Goal: Task Accomplishment & Management: Use online tool/utility

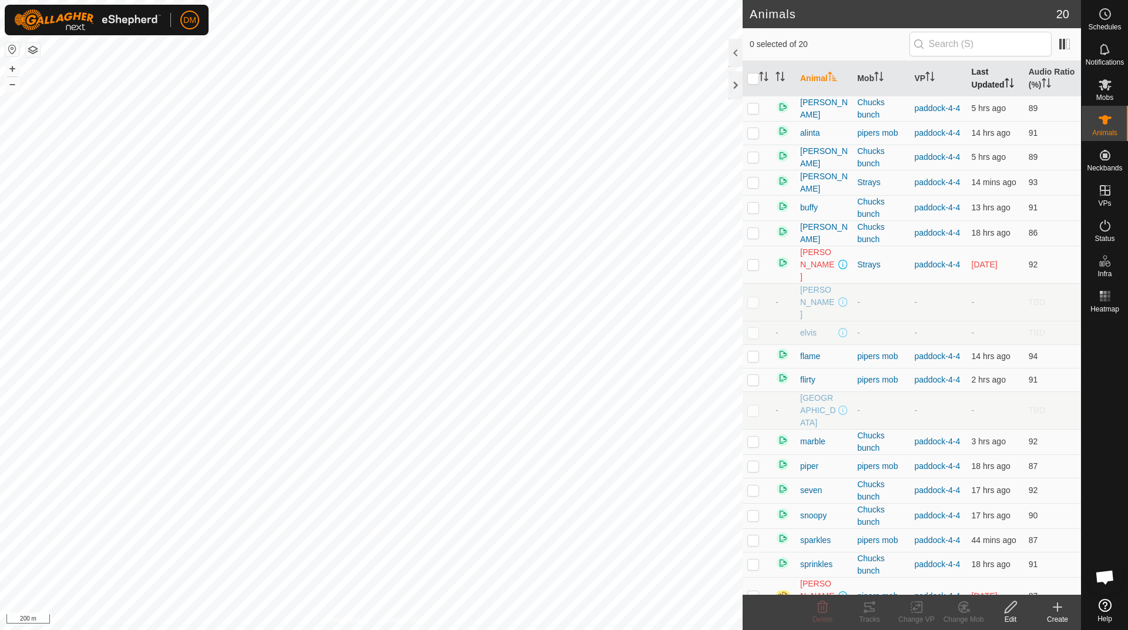
click at [988, 89] on th "Last Updated" at bounding box center [995, 78] width 57 height 35
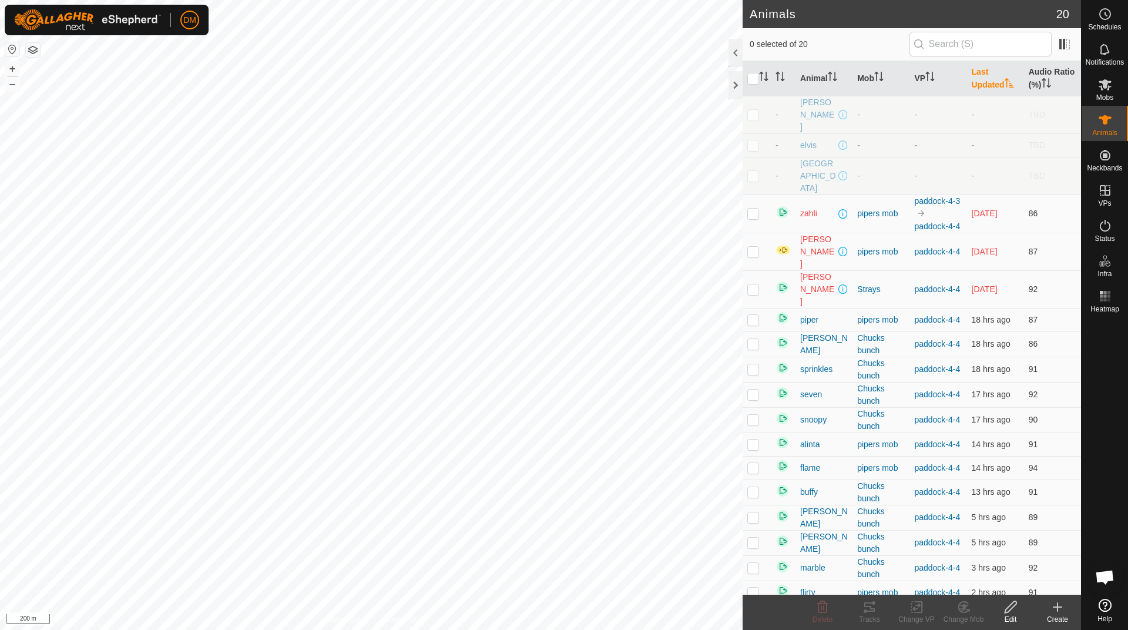
click at [988, 89] on th "Last Updated" at bounding box center [995, 78] width 57 height 35
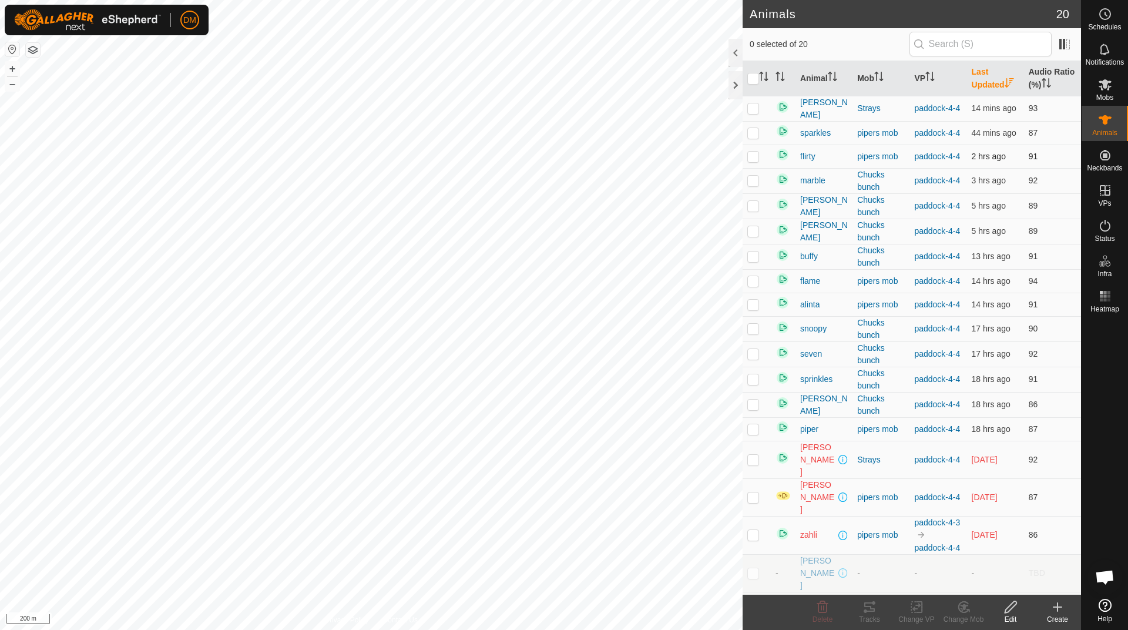
click at [759, 161] on p-checkbox at bounding box center [754, 156] width 12 height 9
checkbox input "false"
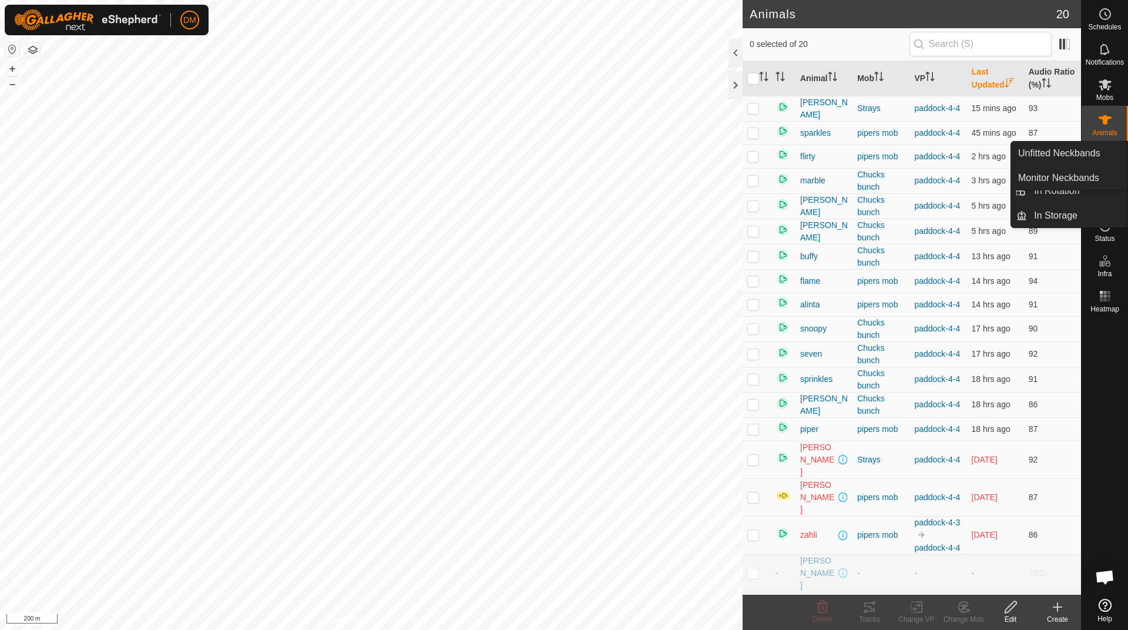
click at [1104, 193] on icon at bounding box center [1105, 190] width 14 height 14
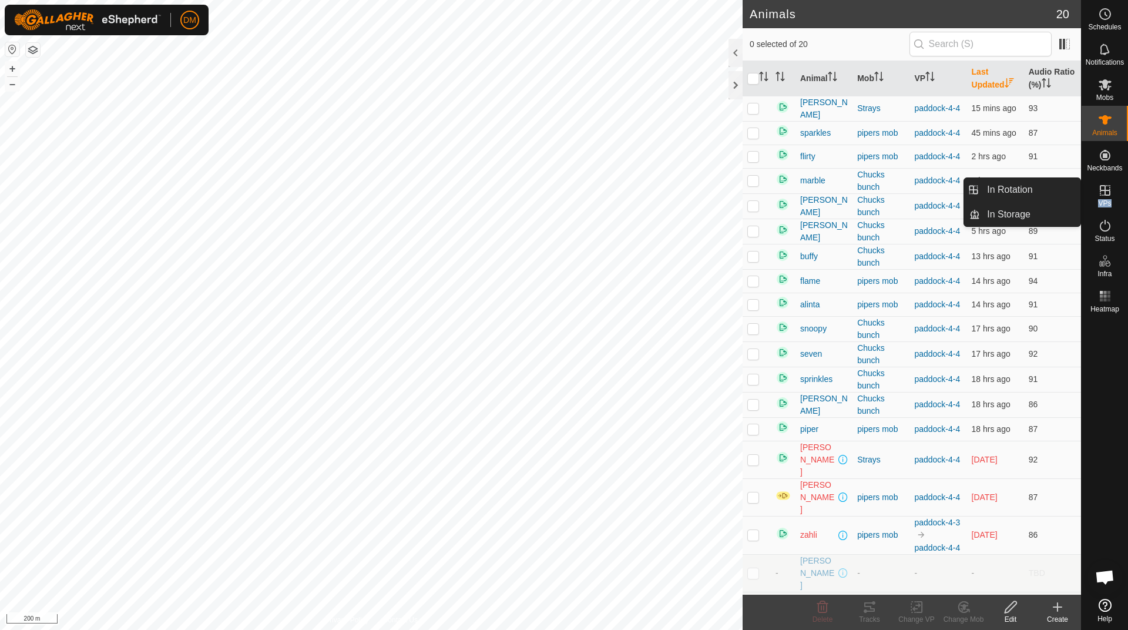
click at [1110, 199] on div "VPs" at bounding box center [1105, 193] width 46 height 35
click at [1029, 190] on link "In Rotation" at bounding box center [1030, 190] width 100 height 24
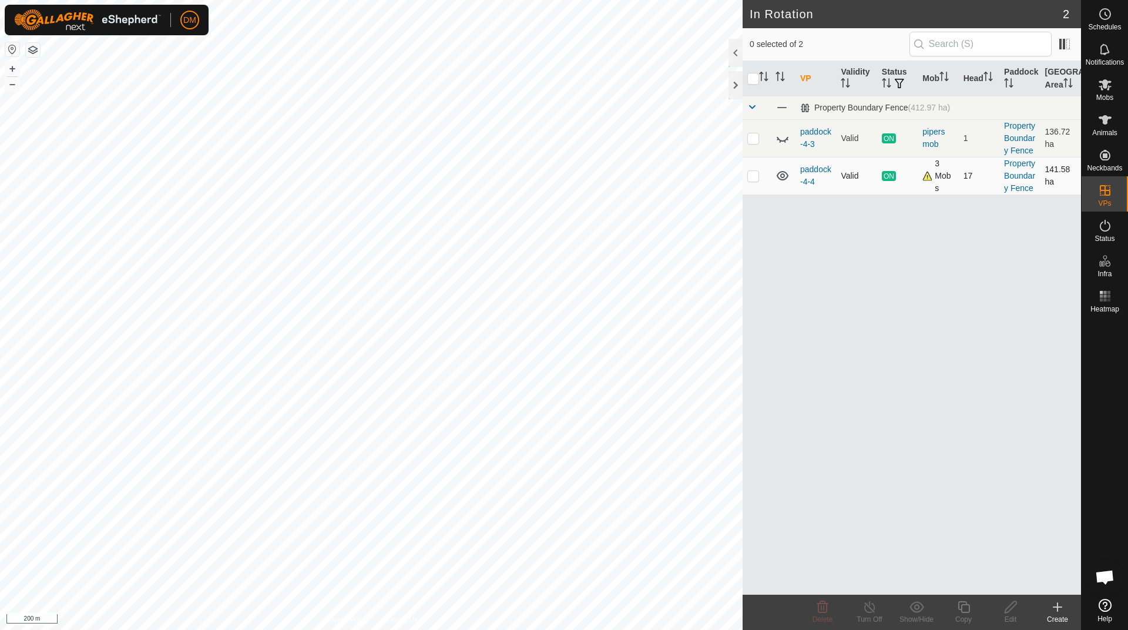
click at [757, 176] on p-checkbox at bounding box center [754, 175] width 12 height 9
checkbox input "true"
click at [966, 611] on icon at bounding box center [964, 607] width 15 height 14
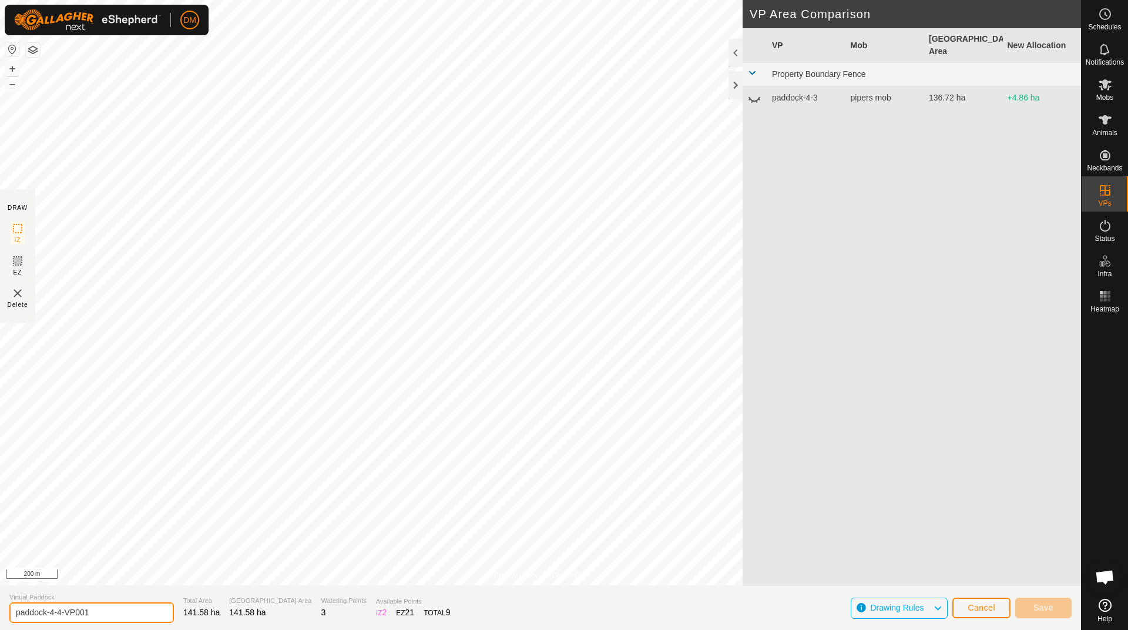
drag, startPoint x: 58, startPoint y: 611, endPoint x: 98, endPoint y: 611, distance: 40.5
click at [98, 611] on input "paddock-4-4-VP001" at bounding box center [91, 612] width 165 height 21
type input "paddock-4-5"
click at [546, 602] on div "Privacy Policy Contact Us Type: Inclusion Zone undefined Animal + – ⇧ i 200 m D…" at bounding box center [540, 315] width 1081 height 630
click at [1054, 609] on button "Save" at bounding box center [1043, 608] width 56 height 21
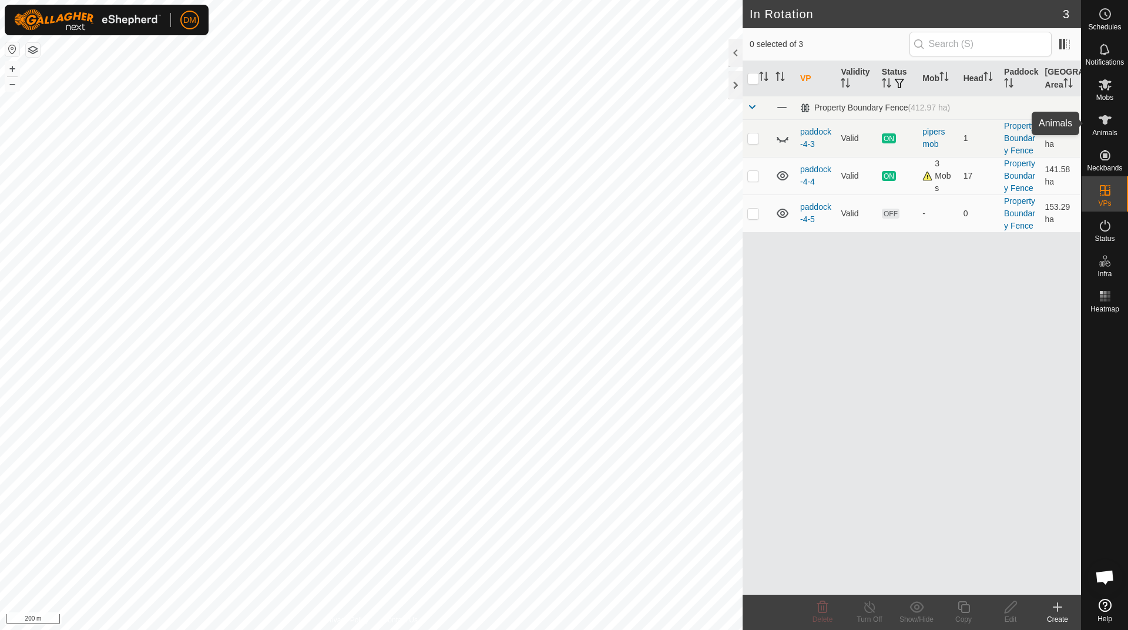
click at [1100, 122] on icon at bounding box center [1105, 120] width 14 height 14
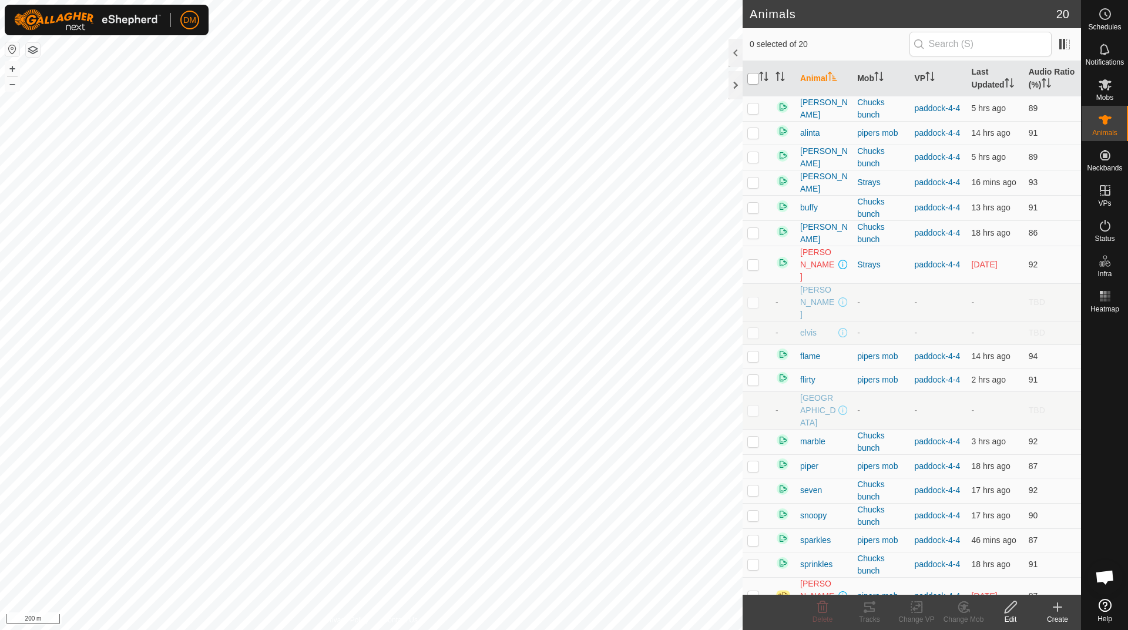
click at [748, 83] on input "checkbox" at bounding box center [754, 79] width 12 height 12
checkbox input "true"
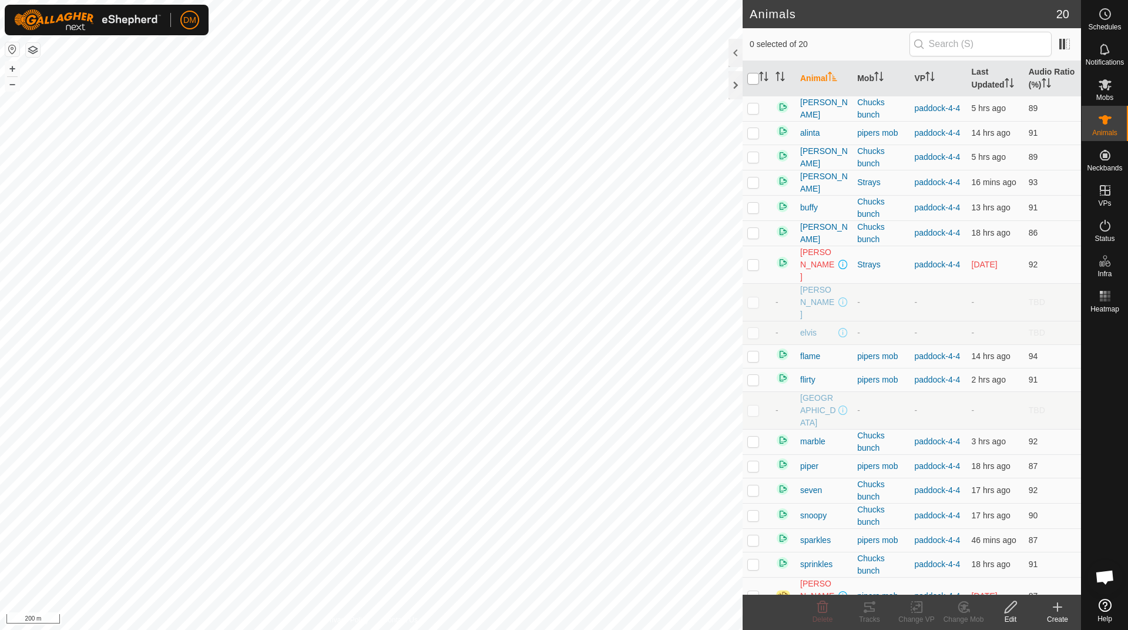
checkbox input "true"
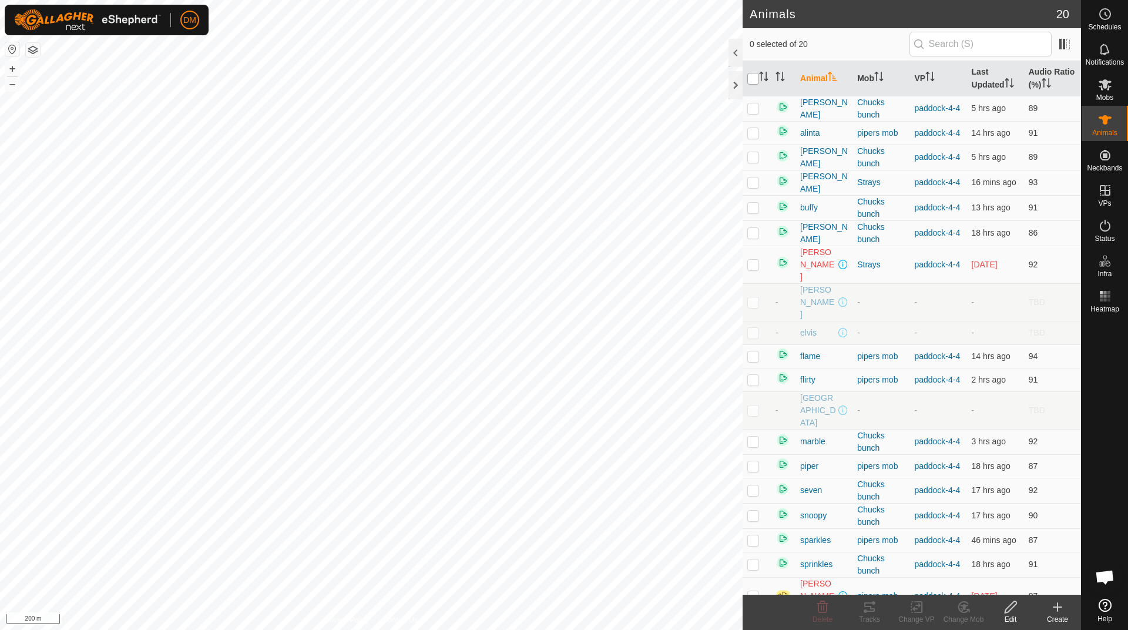
checkbox input "true"
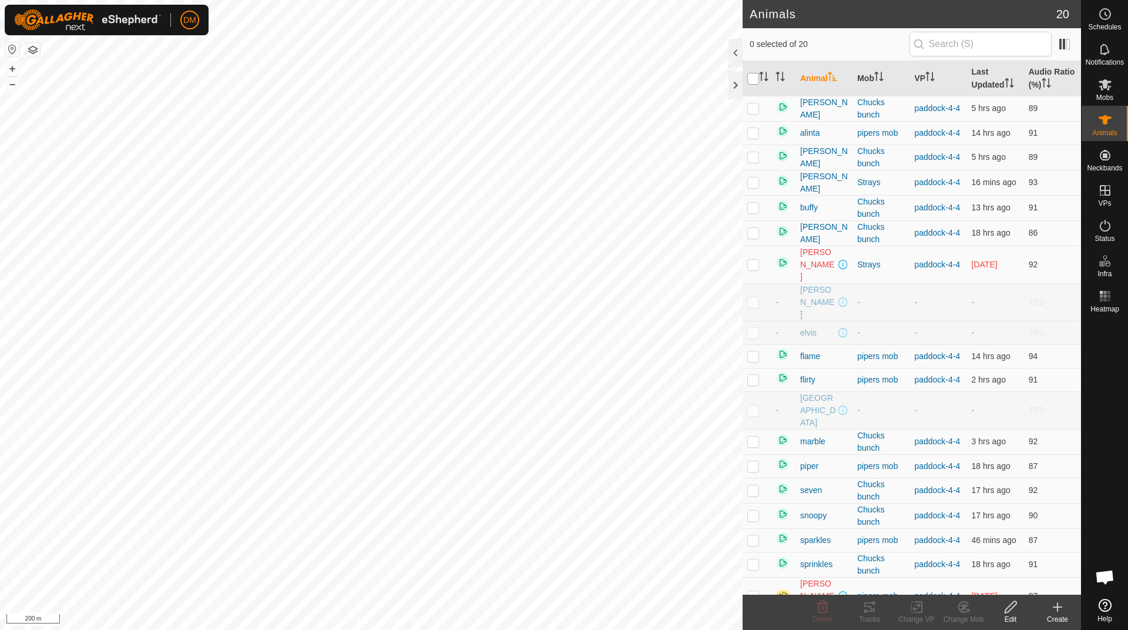
checkbox input "true"
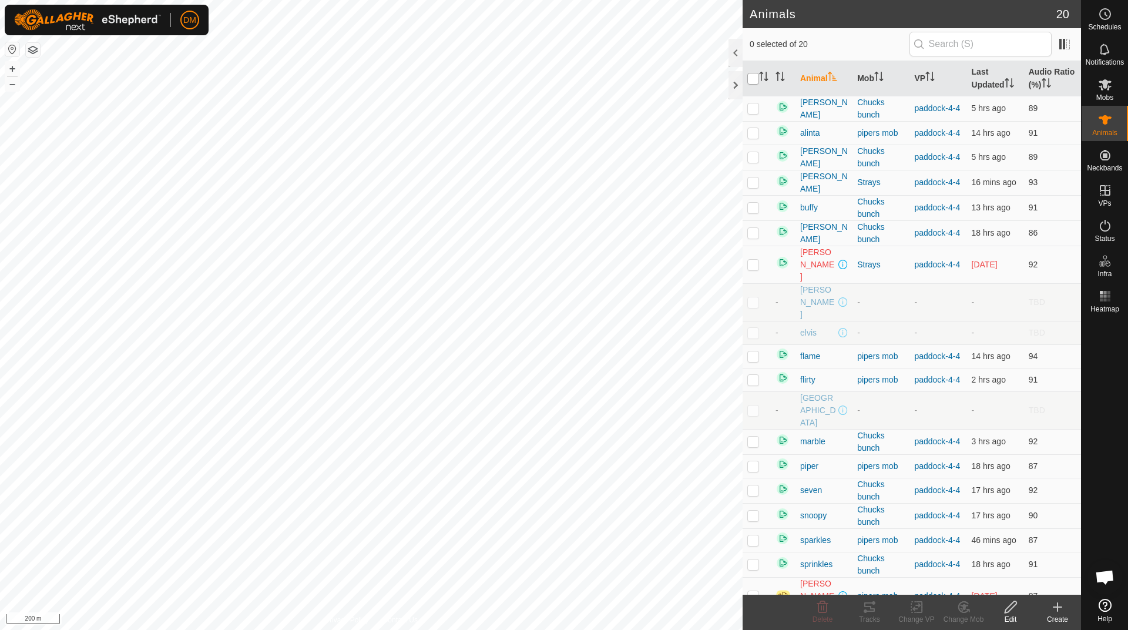
checkbox input "true"
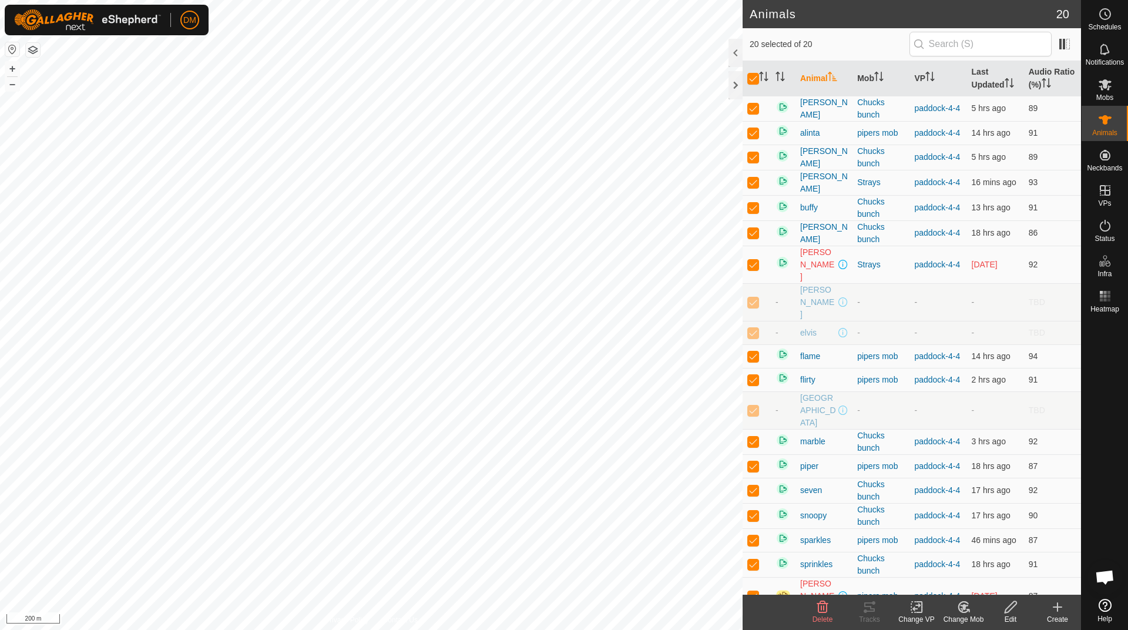
click at [750, 297] on td at bounding box center [757, 302] width 28 height 38
checkbox input "false"
click at [758, 328] on p-checkbox at bounding box center [754, 332] width 12 height 9
checkbox input "false"
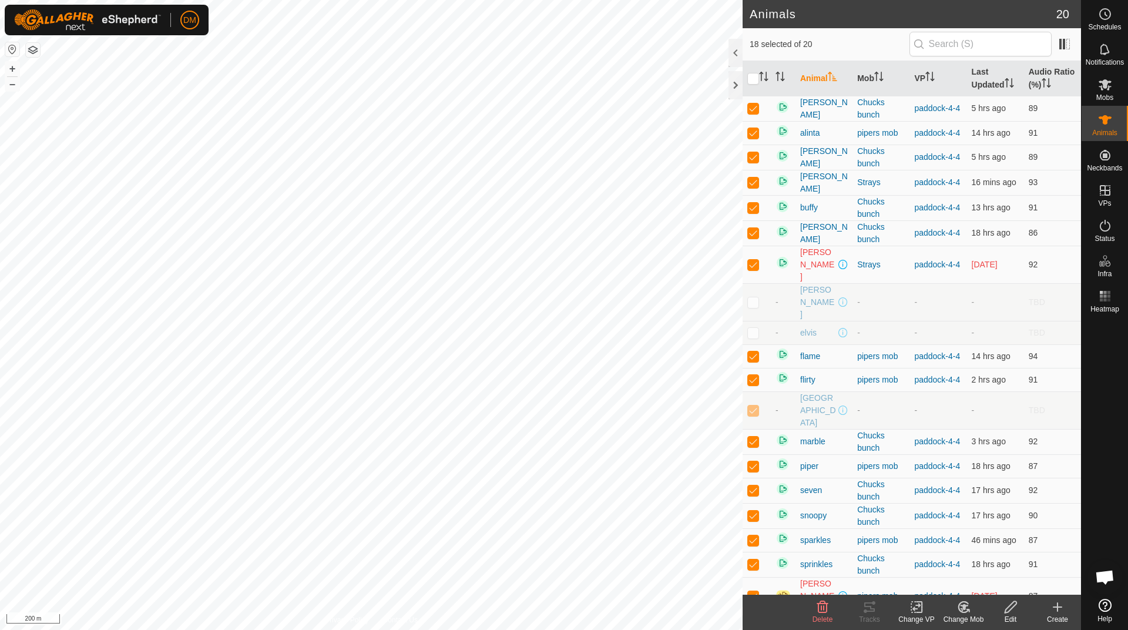
click at [755, 405] on p-checkbox at bounding box center [754, 409] width 12 height 9
checkbox input "false"
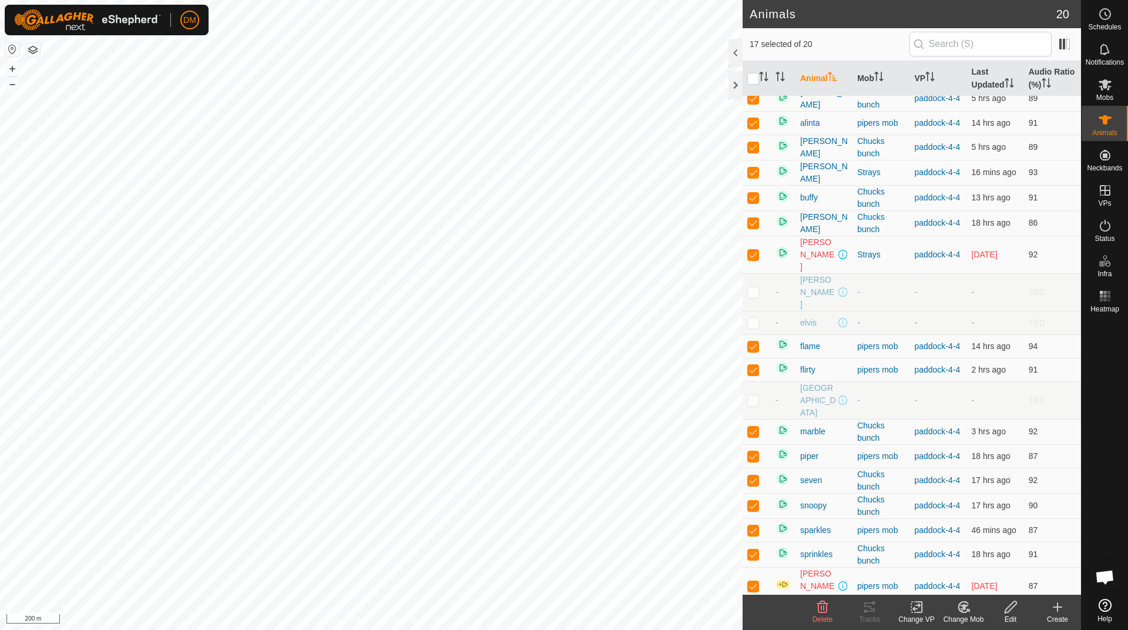
scroll to position [13, 0]
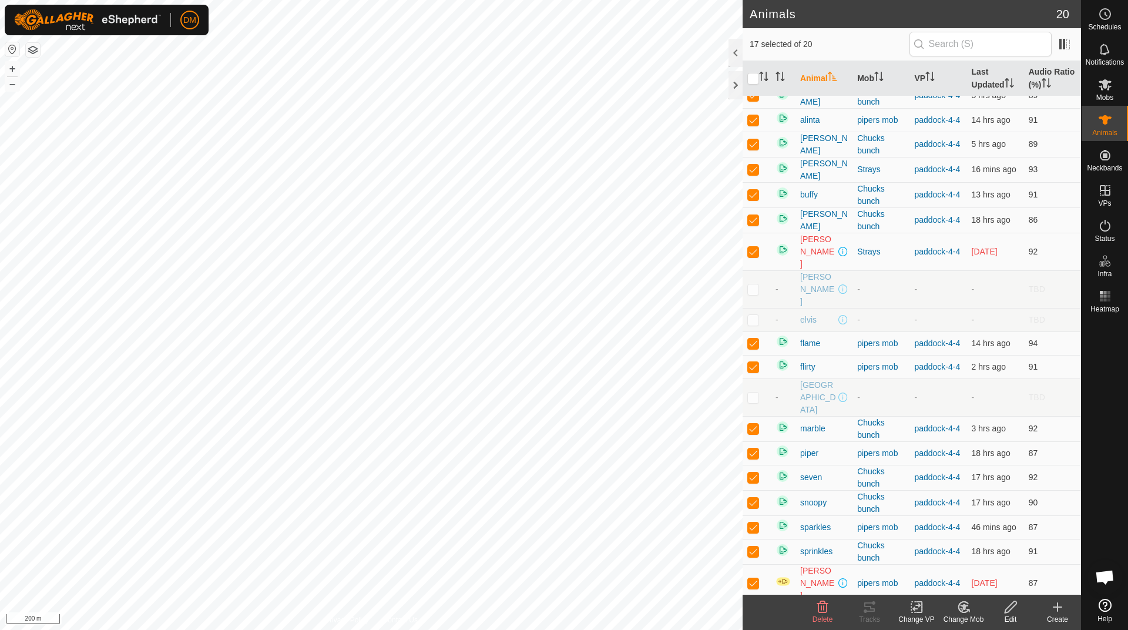
click at [920, 606] on icon at bounding box center [917, 608] width 8 height 8
click at [953, 552] on link "Choose VP..." at bounding box center [952, 557] width 116 height 24
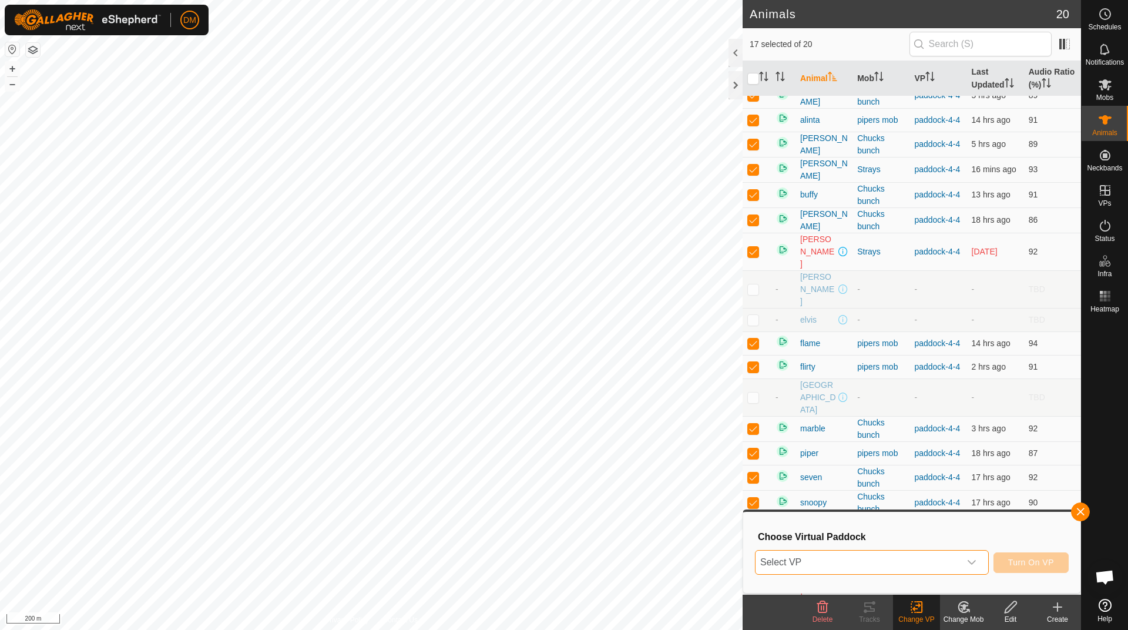
click at [885, 567] on span "Select VP" at bounding box center [858, 563] width 205 height 24
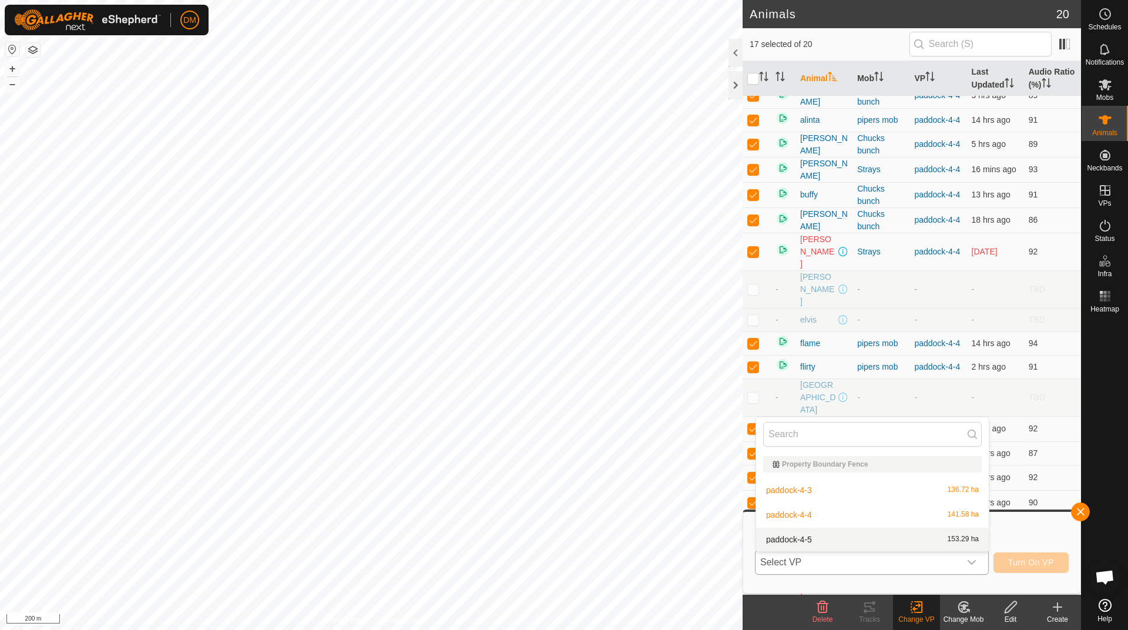
click at [811, 542] on li "paddock-4-5 153.29 ha" at bounding box center [872, 540] width 233 height 24
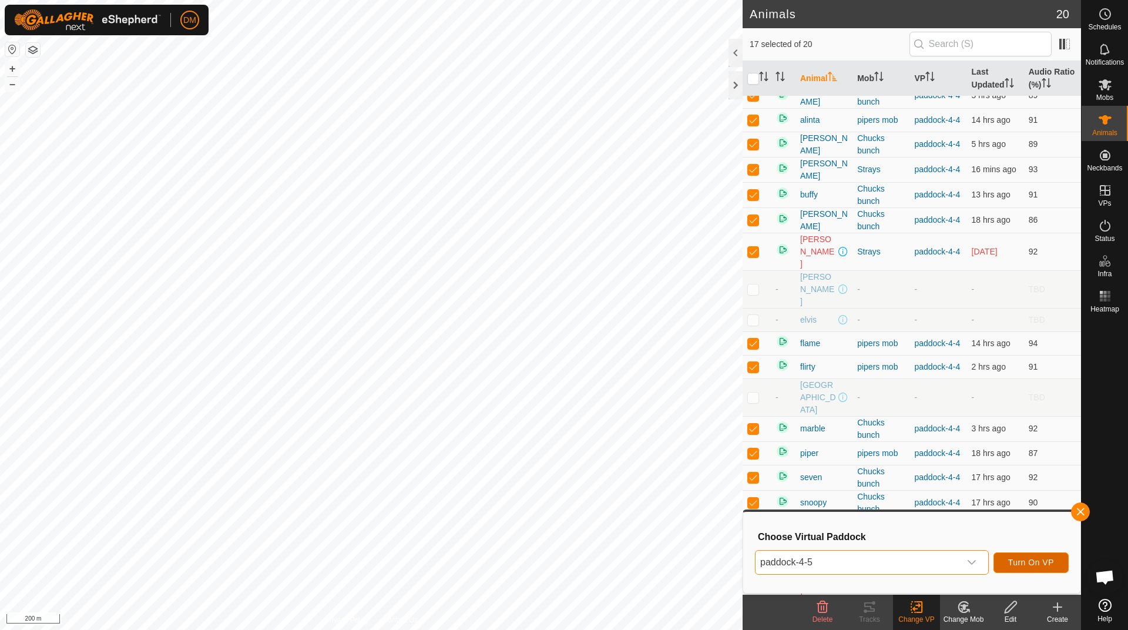
click at [1038, 564] on span "Turn On VP" at bounding box center [1031, 562] width 46 height 9
